Goal: Information Seeking & Learning: Learn about a topic

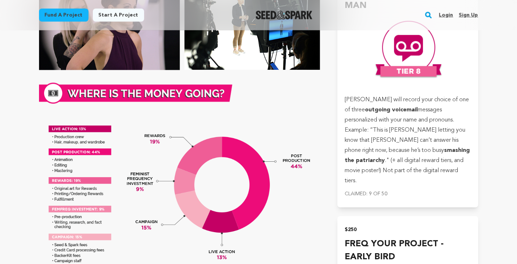
scroll to position [1610, 0]
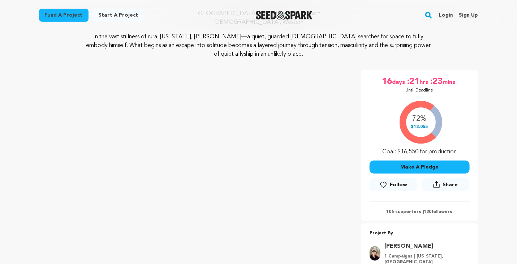
scroll to position [71, 0]
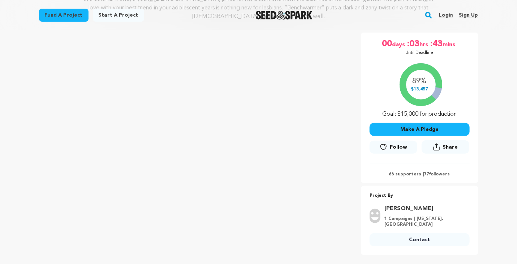
scroll to position [124, 0]
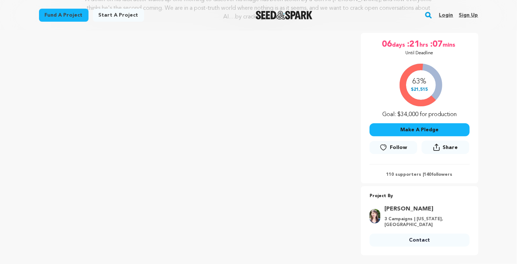
scroll to position [116, 0]
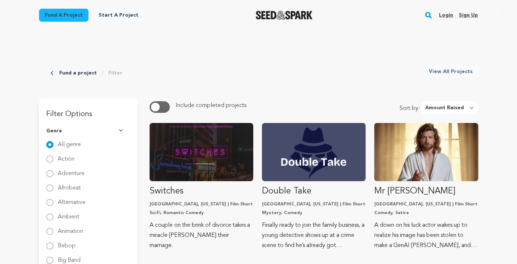
select select "amount_raised"
click at [121, 130] on img at bounding box center [122, 131] width 6 height 4
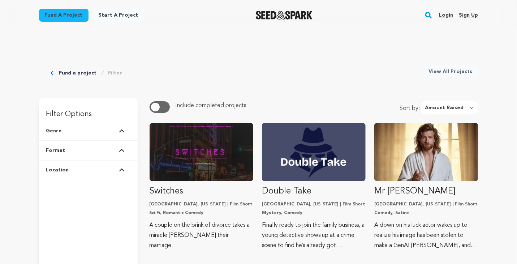
click at [120, 131] on img at bounding box center [122, 131] width 6 height 4
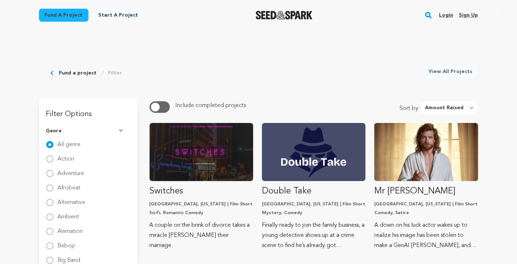
click at [120, 128] on button "Genre" at bounding box center [88, 130] width 84 height 19
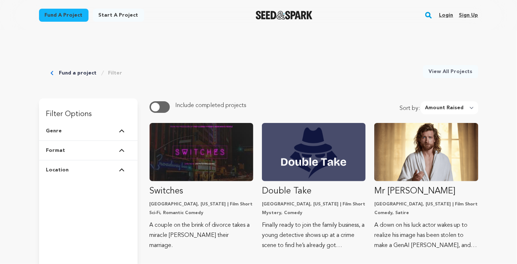
click at [122, 150] on img at bounding box center [122, 150] width 6 height 4
click at [125, 149] on button "Format" at bounding box center [88, 150] width 84 height 19
click at [123, 176] on button "Location" at bounding box center [88, 169] width 84 height 19
click at [118, 172] on button "Location" at bounding box center [88, 169] width 84 height 19
click at [164, 108] on button "button" at bounding box center [160, 107] width 20 height 12
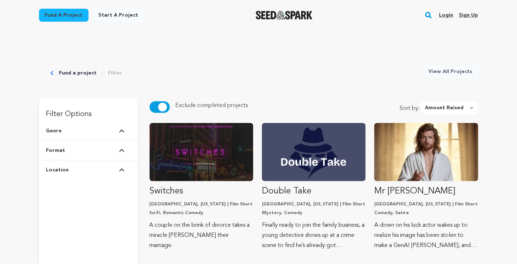
click at [122, 134] on button "Genre" at bounding box center [88, 130] width 84 height 19
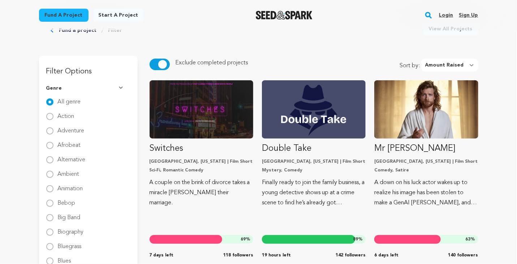
scroll to position [42, 0]
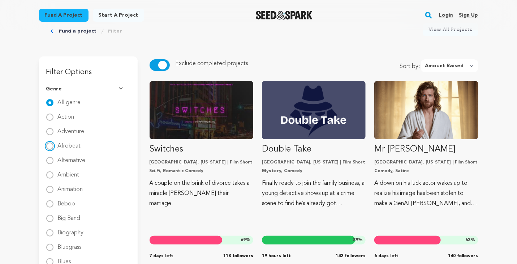
click at [48, 147] on input "Afrobeat" at bounding box center [49, 145] width 7 height 7
radio input "true"
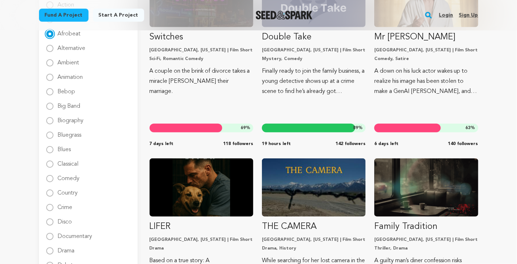
scroll to position [154, 0]
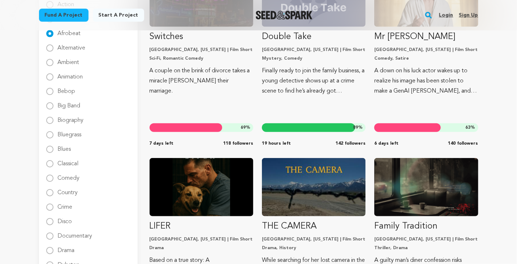
click at [76, 208] on div "Crime" at bounding box center [88, 207] width 84 height 9
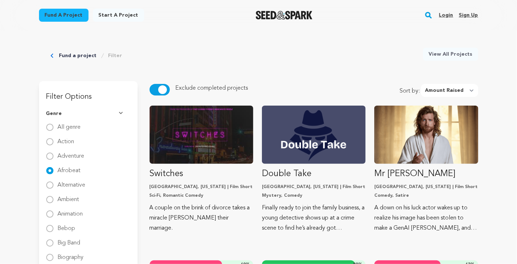
scroll to position [0, 0]
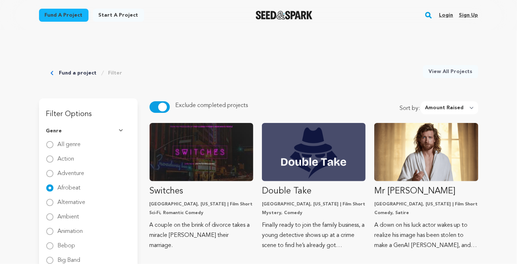
click at [155, 110] on button "button" at bounding box center [160, 107] width 20 height 12
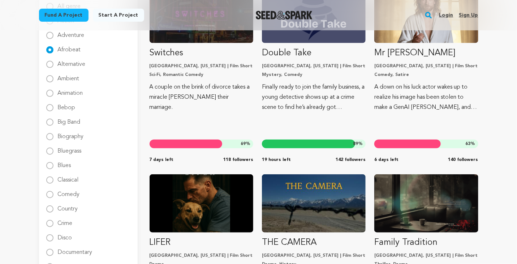
scroll to position [136, 0]
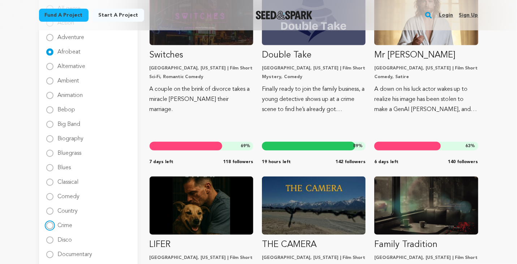
click at [48, 228] on input "Crime" at bounding box center [49, 225] width 7 height 7
radio input "true"
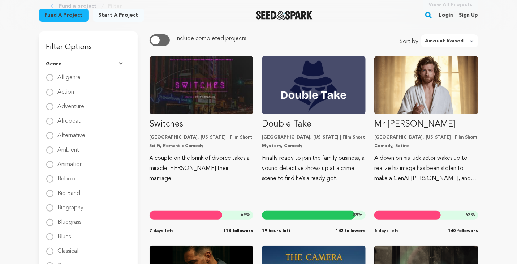
scroll to position [0, 0]
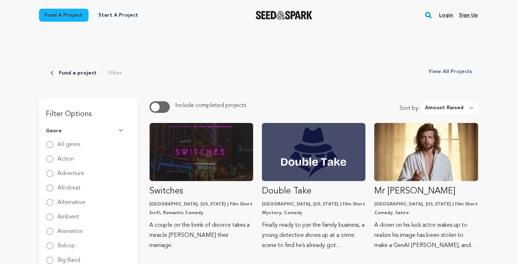
click at [122, 131] on img at bounding box center [122, 131] width 6 height 4
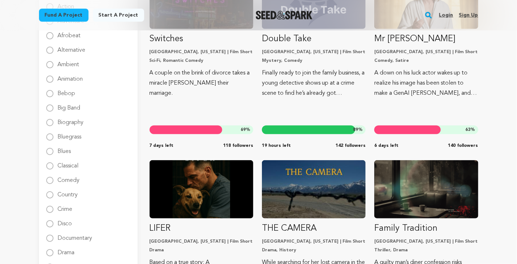
scroll to position [152, 0]
click at [65, 211] on label "Crime" at bounding box center [65, 207] width 15 height 12
click at [53, 211] on input "Crime" at bounding box center [49, 209] width 7 height 7
radio input "true"
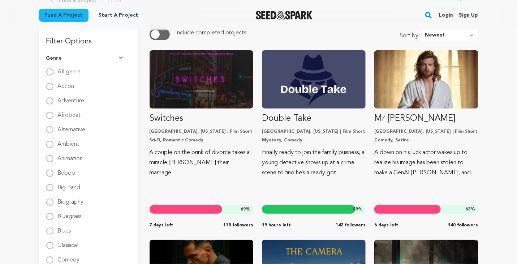
scroll to position [16, 0]
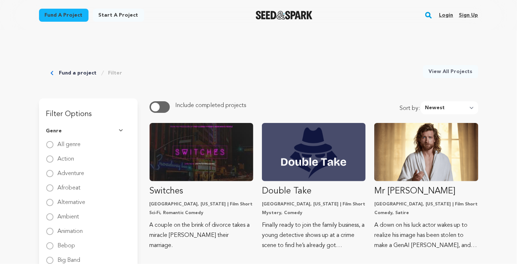
click at [126, 132] on button "Genre" at bounding box center [88, 130] width 84 height 19
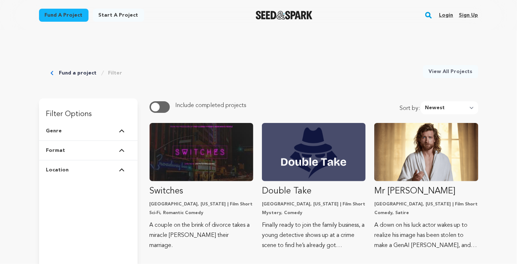
click at [52, 73] on icon "Breadcrumb" at bounding box center [52, 73] width 3 height 4
click at [62, 75] on link "Fund a project" at bounding box center [78, 72] width 38 height 7
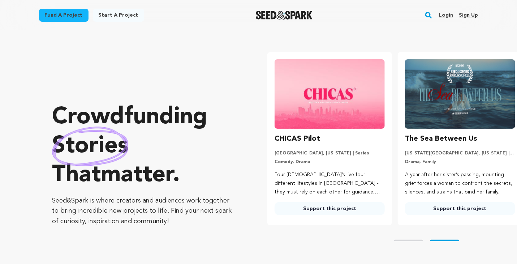
scroll to position [0, 136]
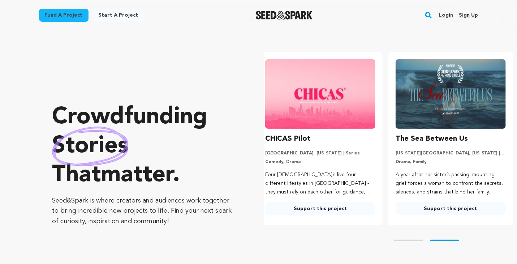
click at [63, 20] on link "Fund a project" at bounding box center [63, 15] width 49 height 13
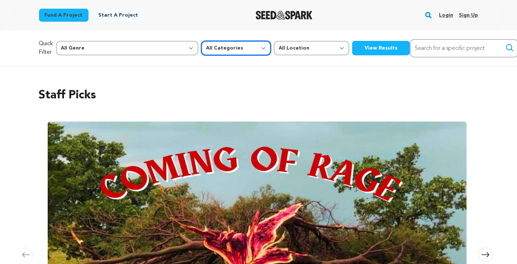
click at [201, 46] on select "All Categories Film Feature Film Short Series Music Video Comics Artist Residen…" at bounding box center [236, 48] width 70 height 14
select select "383"
click at [201, 41] on select "All Categories Film Feature Film Short Series Music Video Comics Artist Residen…" at bounding box center [236, 48] width 70 height 14
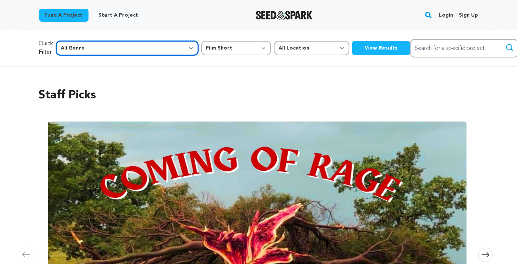
click at [122, 51] on select "All Genre Action Adventure Afrobeat Alternative Ambient Animation Bebop Big Ban…" at bounding box center [127, 48] width 142 height 14
select select "11273"
click at [71, 41] on select "All Genre Action Adventure Afrobeat Alternative Ambient Animation Bebop Big Ban…" at bounding box center [127, 48] width 142 height 14
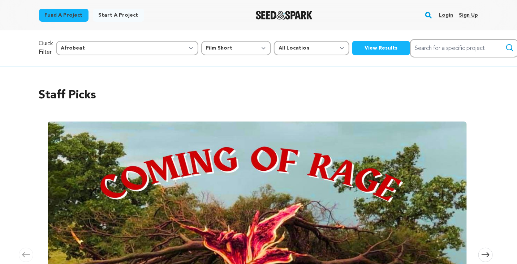
click at [352, 47] on button "View Results" at bounding box center [381, 48] width 58 height 14
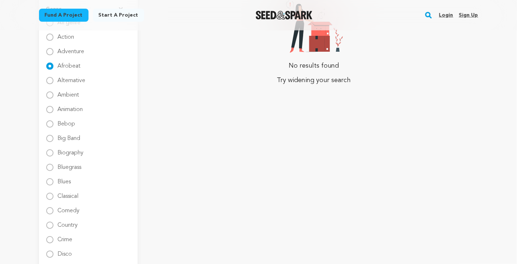
scroll to position [123, 0]
click at [69, 240] on label "Crime" at bounding box center [65, 235] width 15 height 12
click at [53, 240] on input "Crime" at bounding box center [49, 237] width 7 height 7
radio input "true"
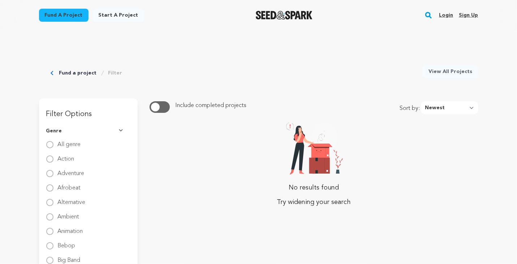
click at [60, 75] on link "Fund a project" at bounding box center [78, 72] width 38 height 7
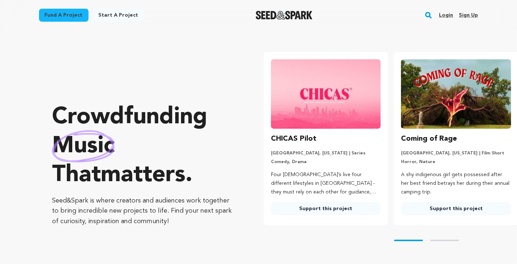
click at [68, 17] on link "Fund a project" at bounding box center [63, 15] width 49 height 13
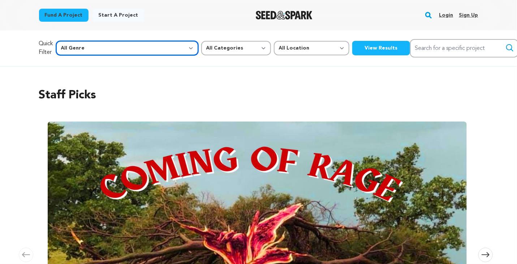
click at [125, 49] on select "All Genre Action Adventure Afrobeat Alternative Ambient Animation Bebop Big Ban…" at bounding box center [127, 48] width 142 height 14
select select "6"
click at [71, 41] on select "All Genre Action Adventure Afrobeat Alternative Ambient Animation Bebop Big Ban…" at bounding box center [127, 48] width 142 height 14
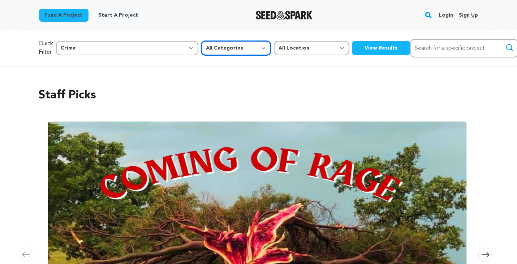
click at [201, 53] on select "All Categories Film Feature Film Short Series Music Video Comics Artist Residen…" at bounding box center [236, 48] width 70 height 14
select select "383"
click at [201, 41] on select "All Categories Film Feature Film Short Series Music Video Comics Artist Residen…" at bounding box center [236, 48] width 70 height 14
click at [352, 47] on button "View Results" at bounding box center [381, 48] width 58 height 14
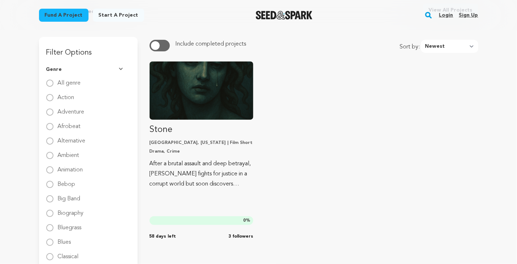
scroll to position [56, 0]
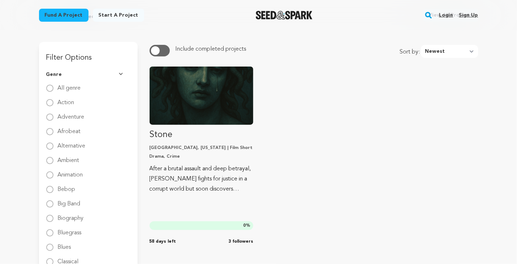
click at [164, 51] on button "button" at bounding box center [160, 51] width 20 height 12
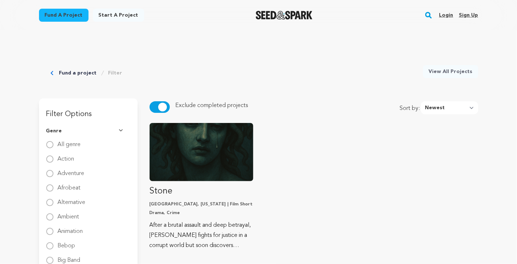
click at [63, 74] on link "Fund a project" at bounding box center [78, 72] width 38 height 7
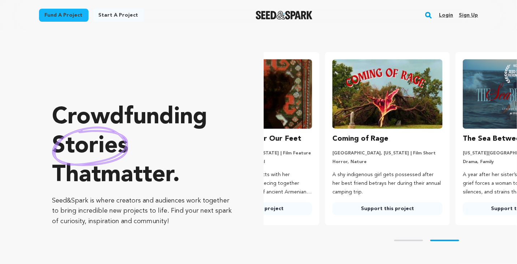
scroll to position [0, 136]
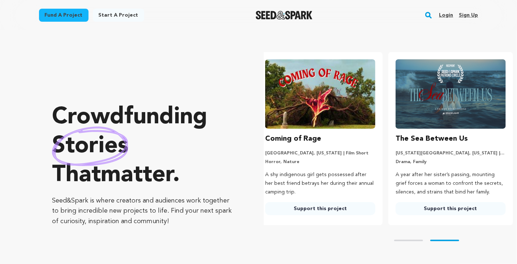
click at [56, 24] on div "Fund a project" at bounding box center [63, 17] width 49 height 16
click at [65, 19] on link "Fund a project" at bounding box center [63, 15] width 49 height 13
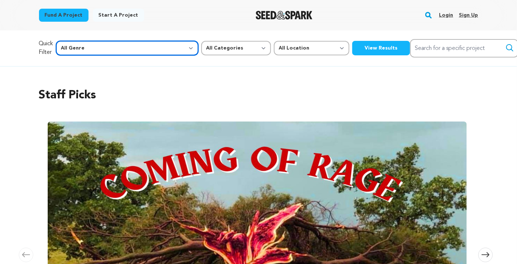
click at [132, 50] on select "All Genre Action Adventure Afrobeat Alternative Ambient Animation Bebop Big Ban…" at bounding box center [127, 48] width 142 height 14
select select "8"
click at [71, 41] on select "All Genre Action Adventure Afrobeat Alternative Ambient Animation Bebop Big Ban…" at bounding box center [127, 48] width 142 height 14
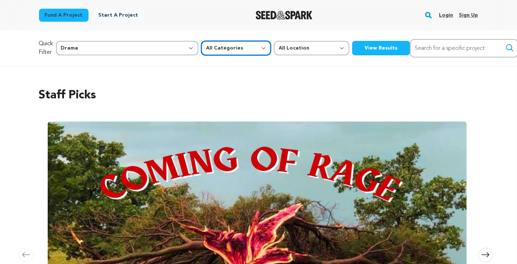
click at [201, 49] on select "All Categories Film Feature Film Short Series Music Video Comics Artist Residen…" at bounding box center [236, 48] width 70 height 14
select select "383"
click at [201, 41] on select "All Categories Film Feature Film Short Series Music Video Comics Artist Residen…" at bounding box center [236, 48] width 70 height 14
click at [352, 49] on button "View Results" at bounding box center [381, 48] width 58 height 14
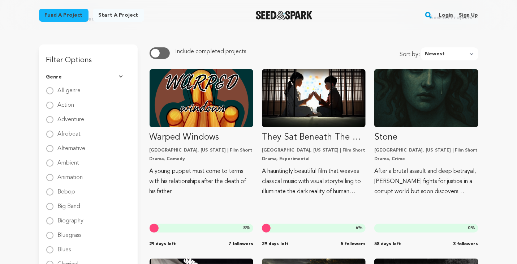
scroll to position [58, 0]
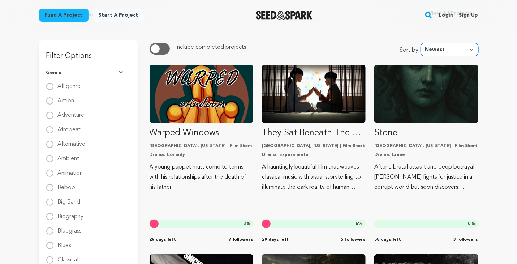
click at [458, 49] on select "Newest Most Popular Most Funded Trending Now Ending Now Amount Raised" at bounding box center [449, 49] width 57 height 13
click at [423, 43] on select "Newest Most Popular Most Funded Trending Now Ending Now Amount Raised" at bounding box center [449, 49] width 57 height 13
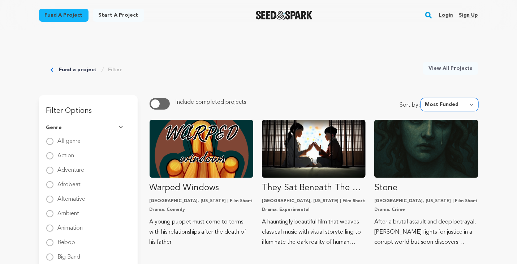
scroll to position [0, 0]
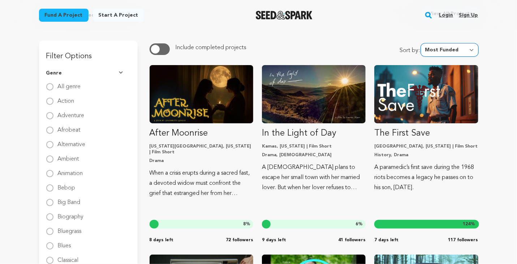
scroll to position [64, 0]
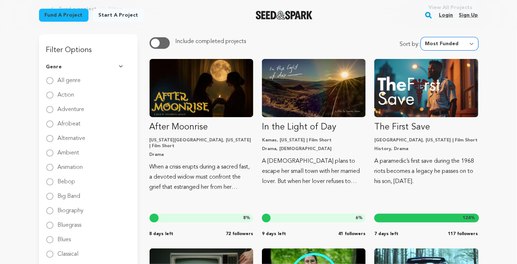
click at [464, 46] on select "Newest Most Popular Most Funded Trending Now Ending Now Amount Raised" at bounding box center [449, 43] width 57 height 13
select select "amount_raised"
click at [423, 37] on select "Newest Most Popular Most Funded Trending Now Ending Now Amount Raised" at bounding box center [449, 43] width 57 height 13
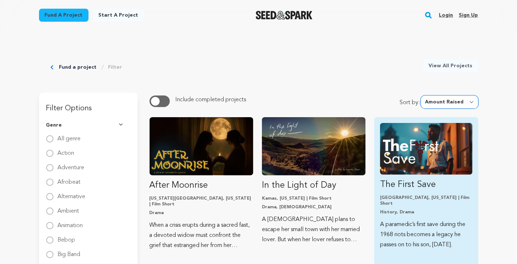
scroll to position [0, 0]
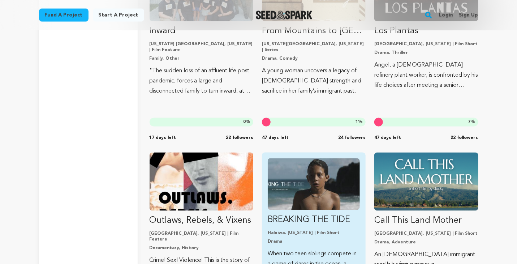
scroll to position [4194, 0]
